Goal: Task Accomplishment & Management: Use online tool/utility

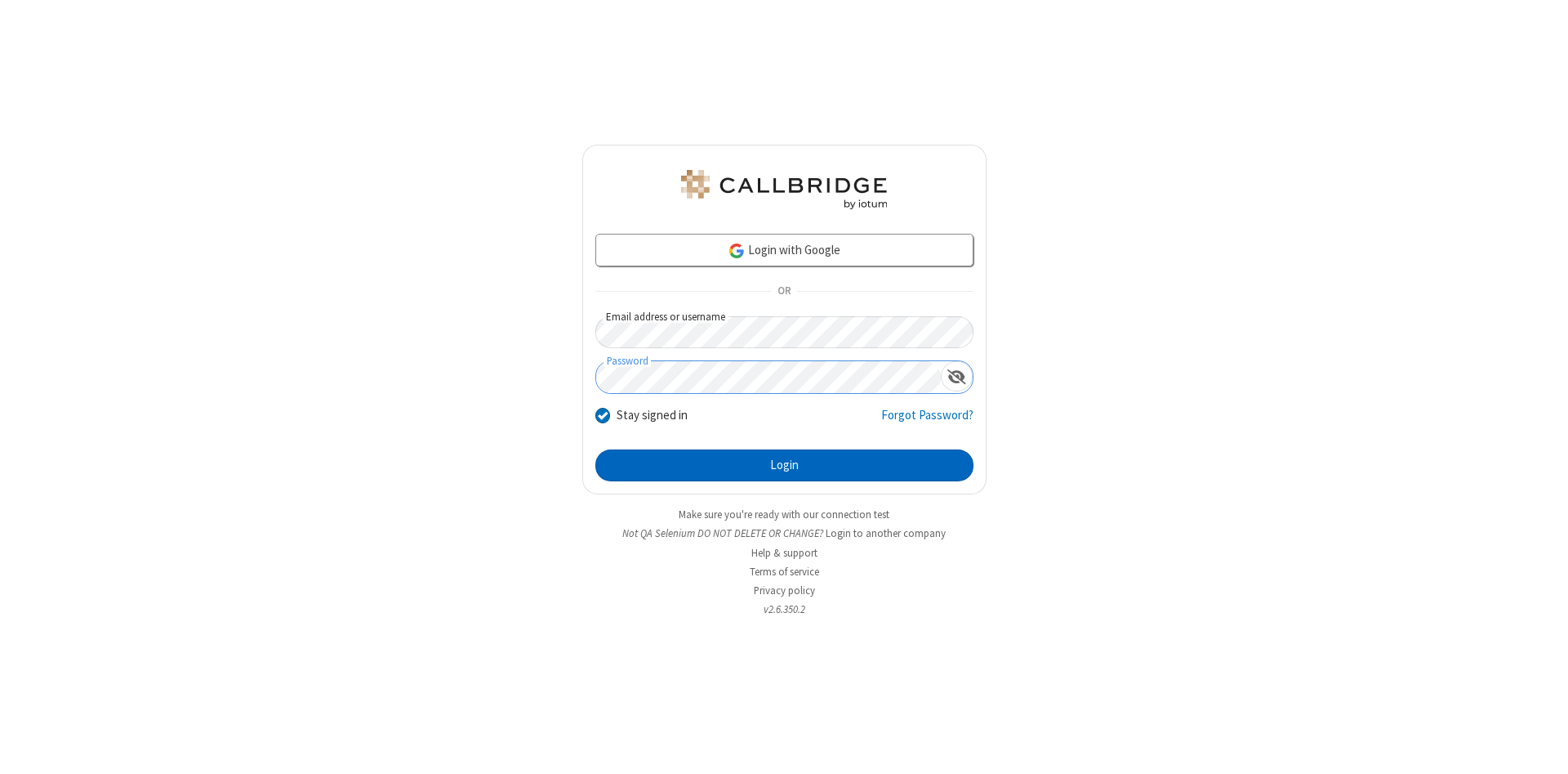
click at [784, 466] on button "Login" at bounding box center [785, 466] width 378 height 33
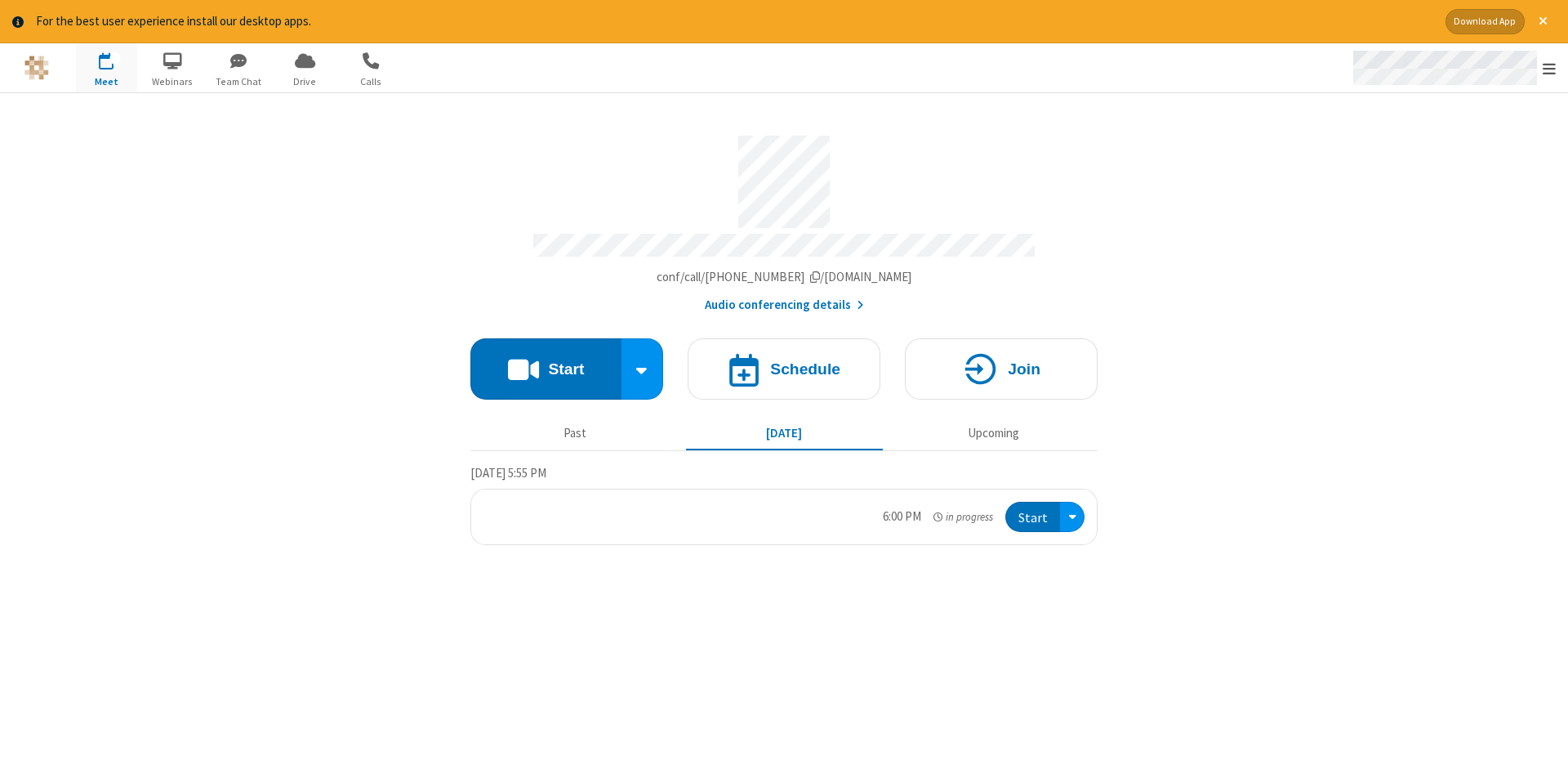
click at [1549, 68] on span "Open menu" at bounding box center [1549, 68] width 13 height 16
click at [304, 81] on span "Drive" at bounding box center [304, 82] width 61 height 15
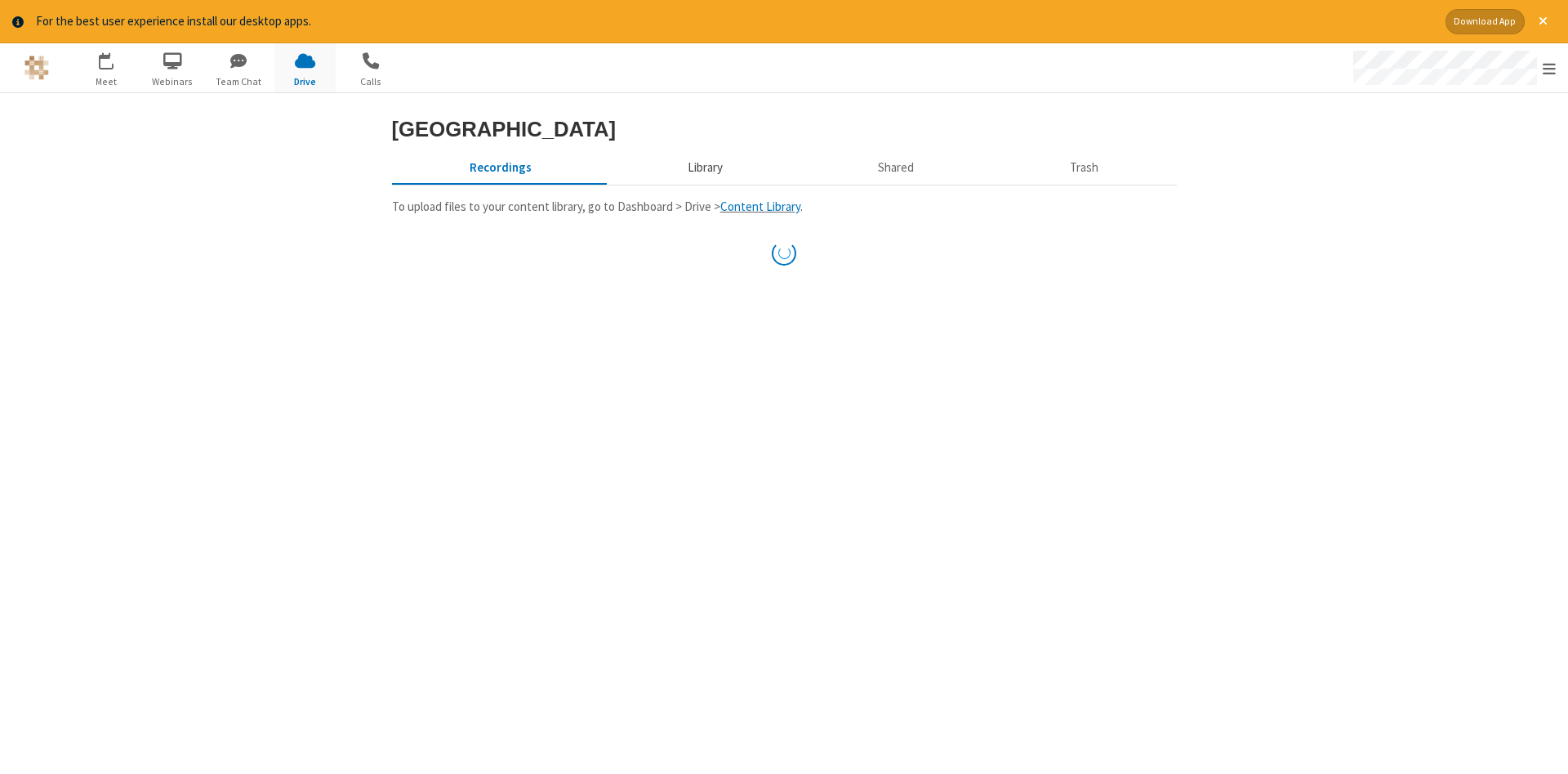
click at [703, 184] on button "Library" at bounding box center [704, 168] width 191 height 31
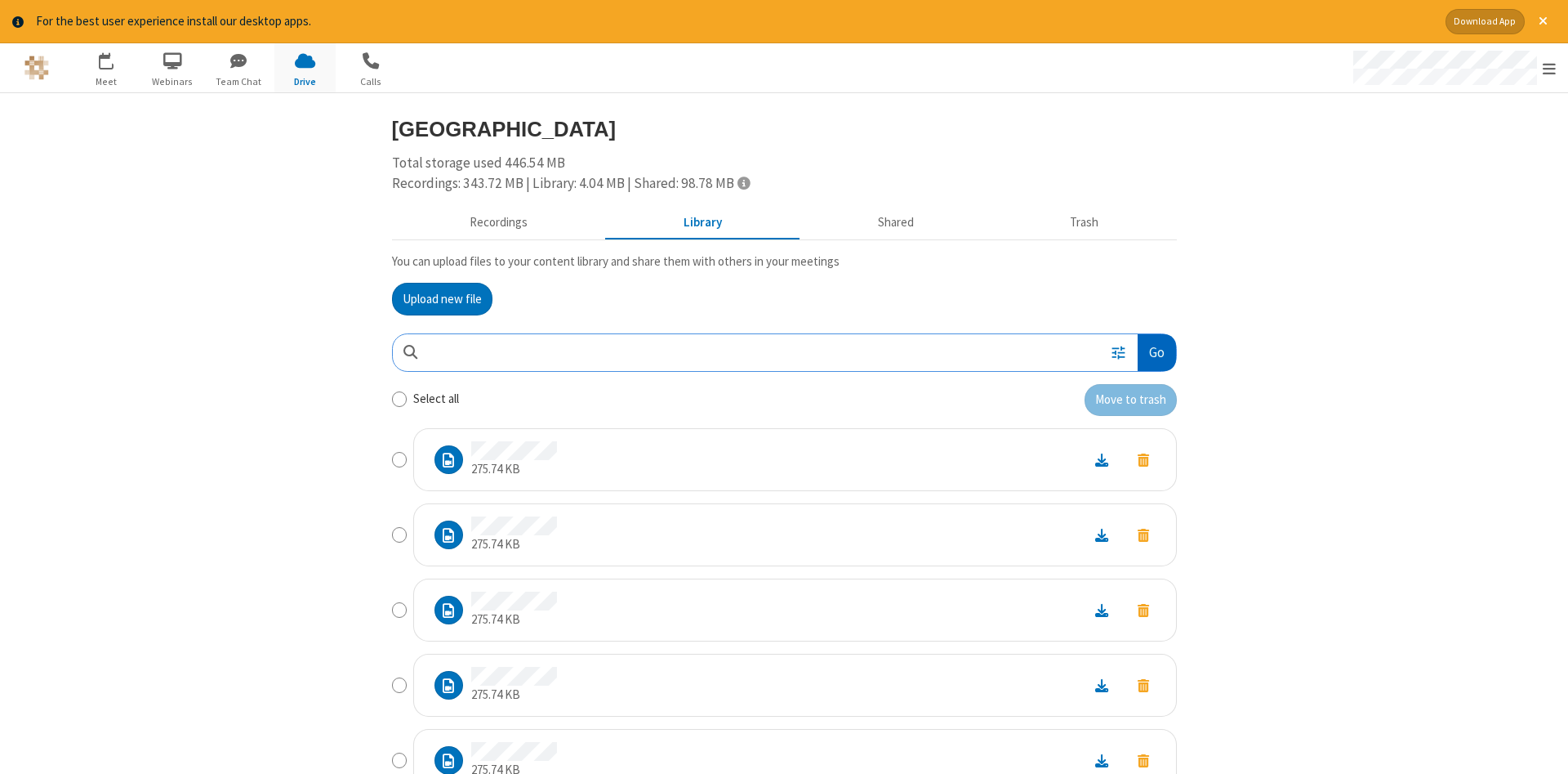
click at [1156, 352] on button "Go" at bounding box center [1156, 352] width 37 height 37
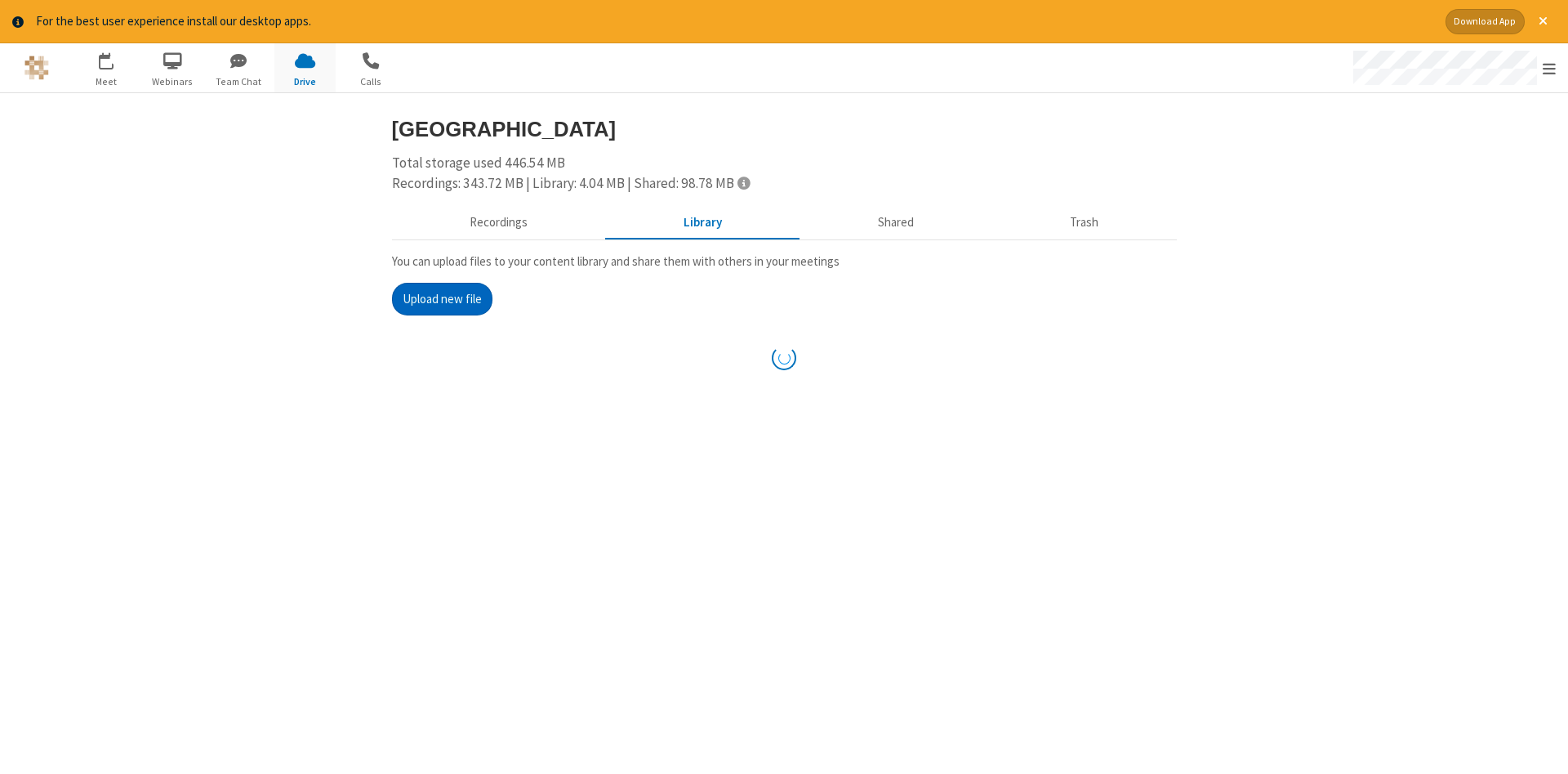
click at [442, 298] on button "Upload new file" at bounding box center [441, 299] width 100 height 33
